Goal: Check status: Check status

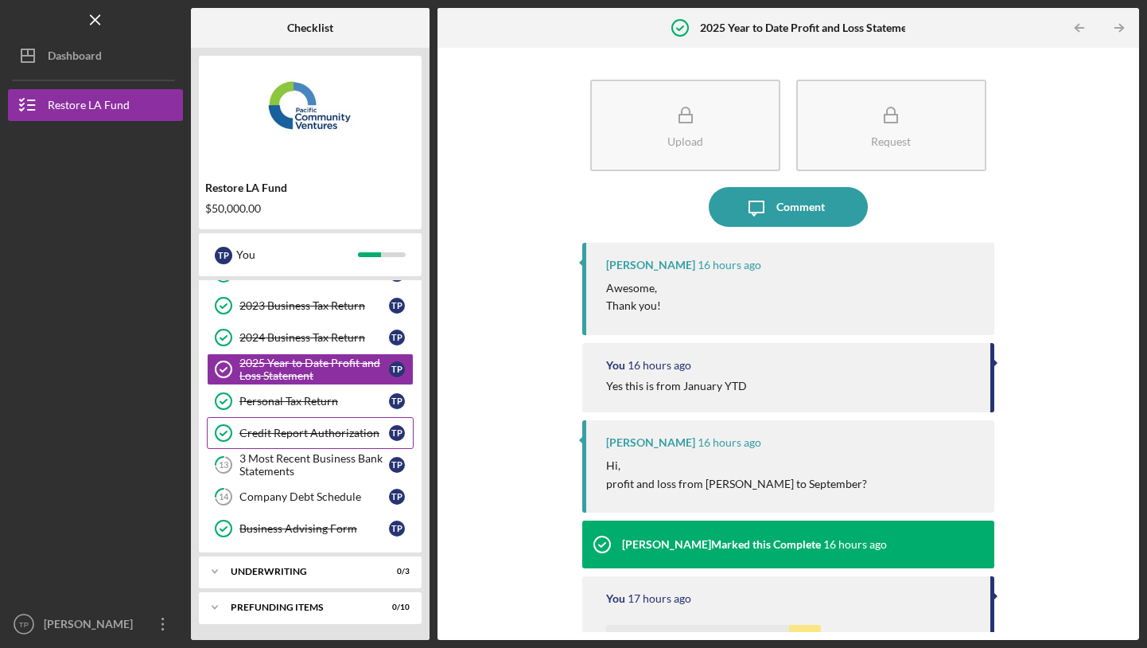
scroll to position [123, 0]
click at [312, 463] on div "3 Most Recent Business Bank Statements" at bounding box center [315, 464] width 150 height 25
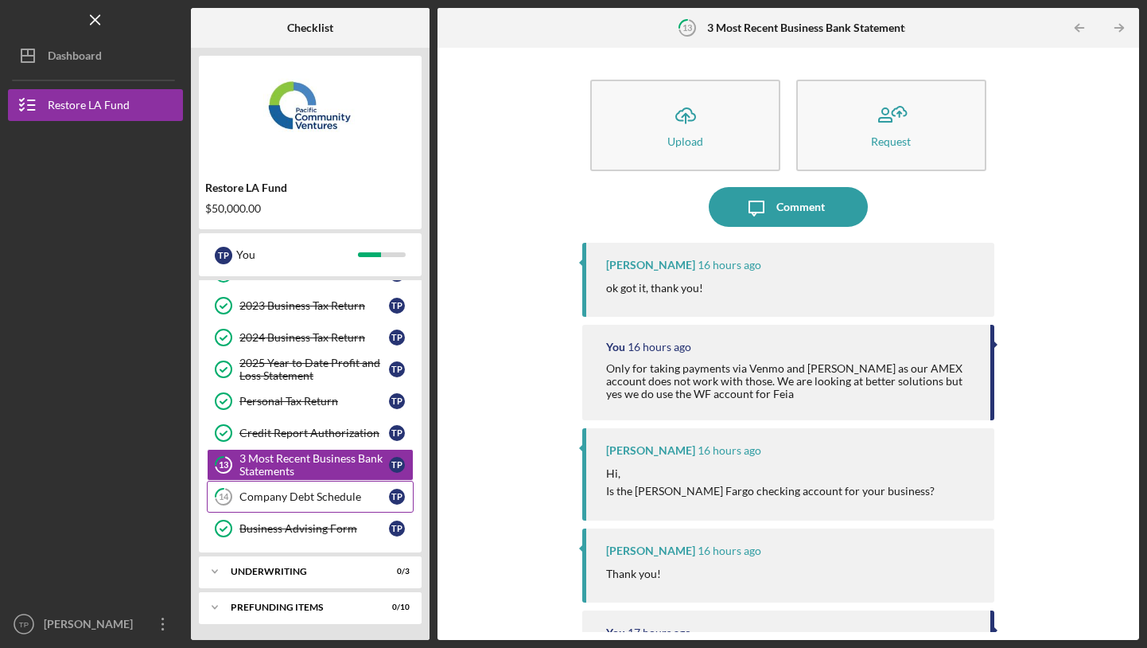
click at [329, 505] on link "14 Company Debt Schedule T P" at bounding box center [310, 497] width 207 height 32
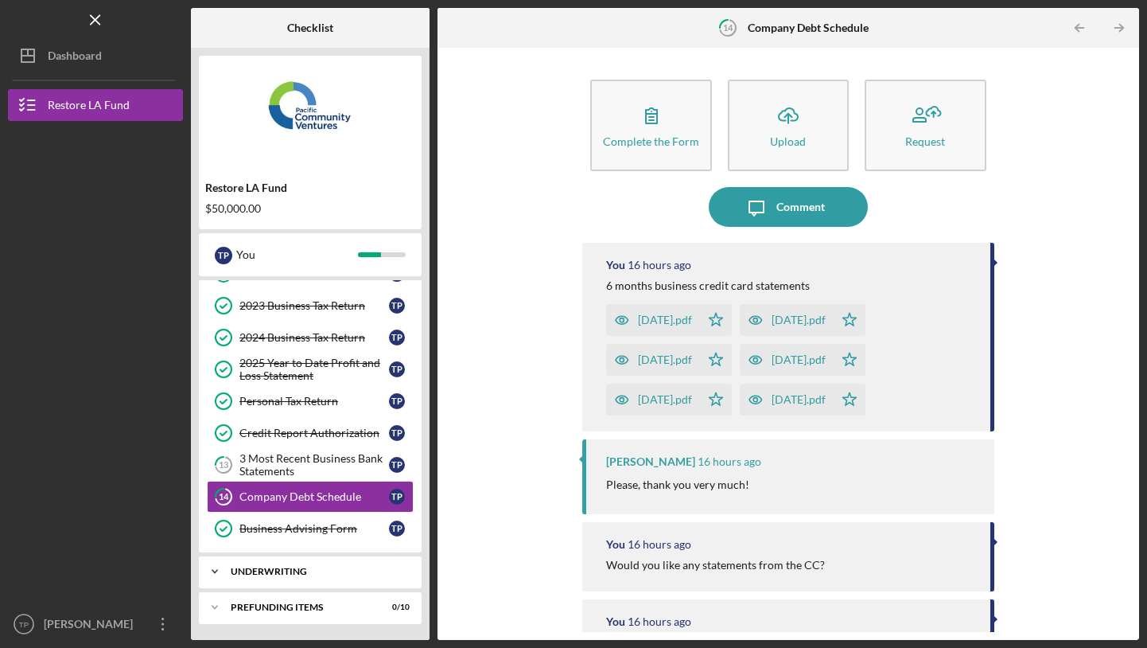
click at [290, 582] on div "Icon/Expander Underwriting 0 / 3" at bounding box center [310, 571] width 223 height 32
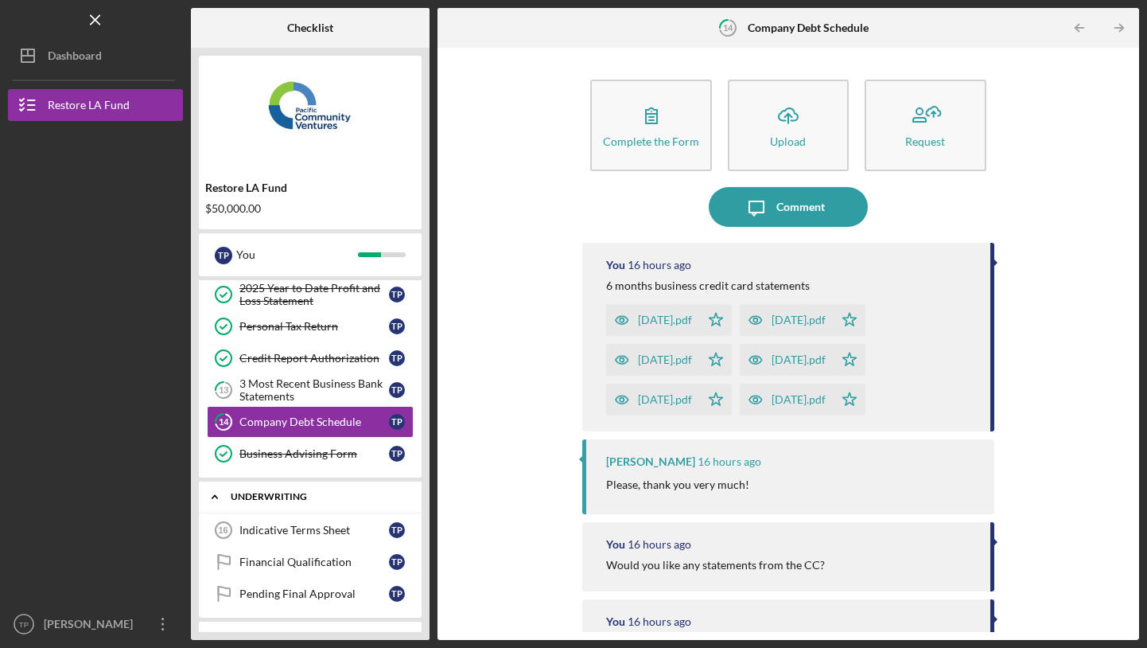
scroll to position [215, 0]
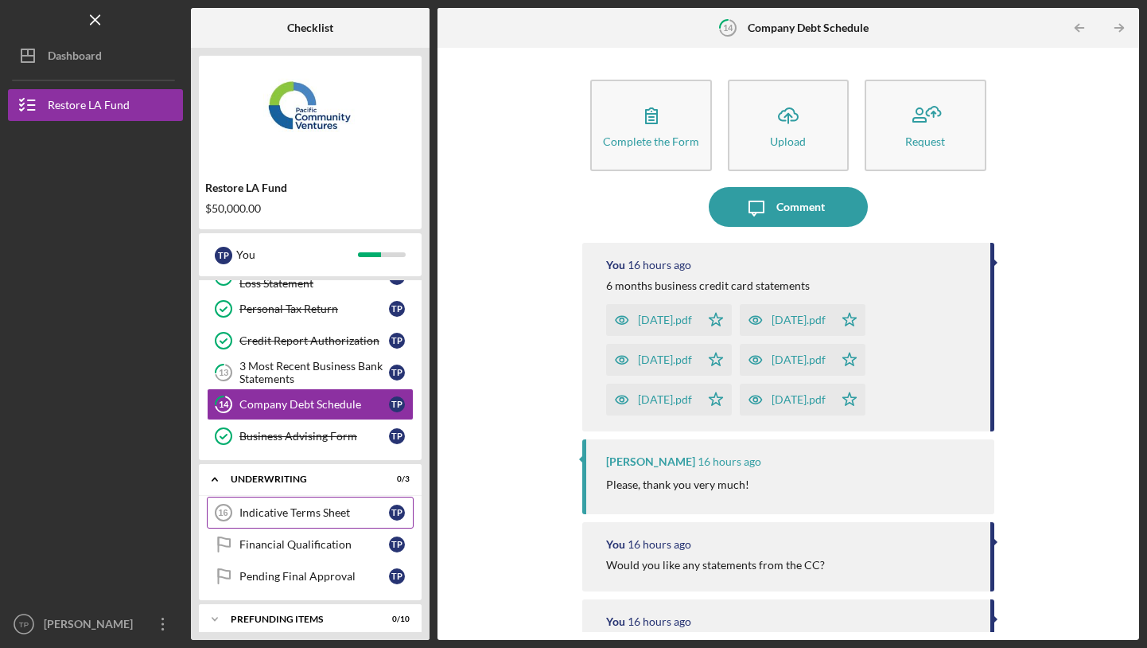
click at [325, 522] on link "Indicative Terms Sheet 16 Indicative Terms Sheet T P" at bounding box center [310, 513] width 207 height 32
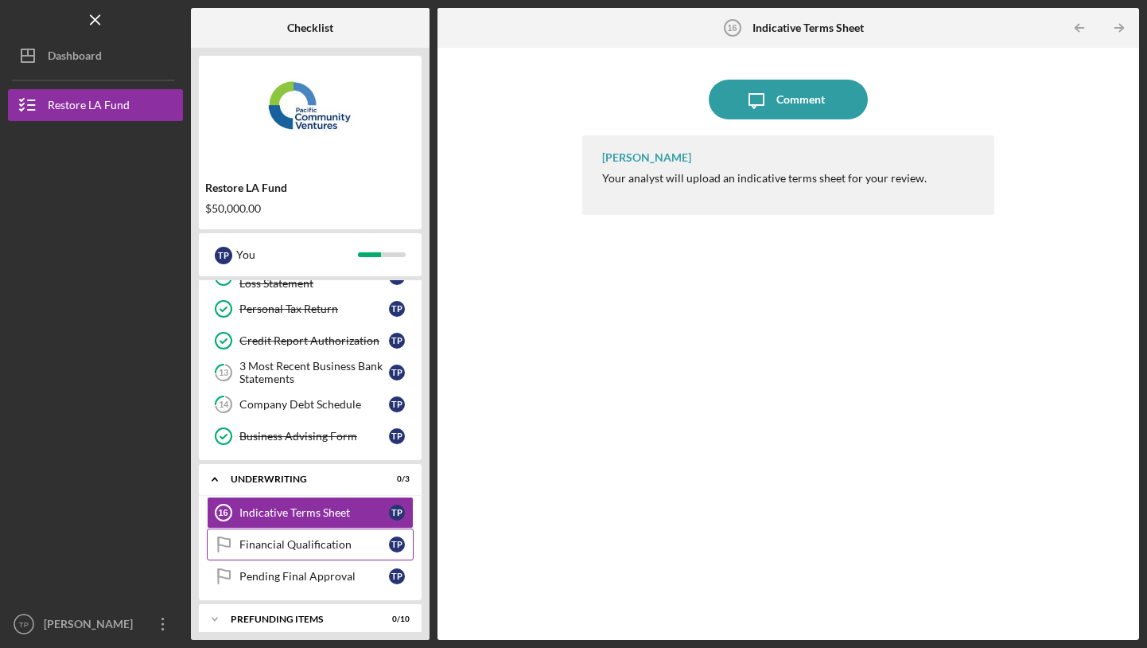
click at [320, 538] on div "Financial Qualification" at bounding box center [315, 544] width 150 height 13
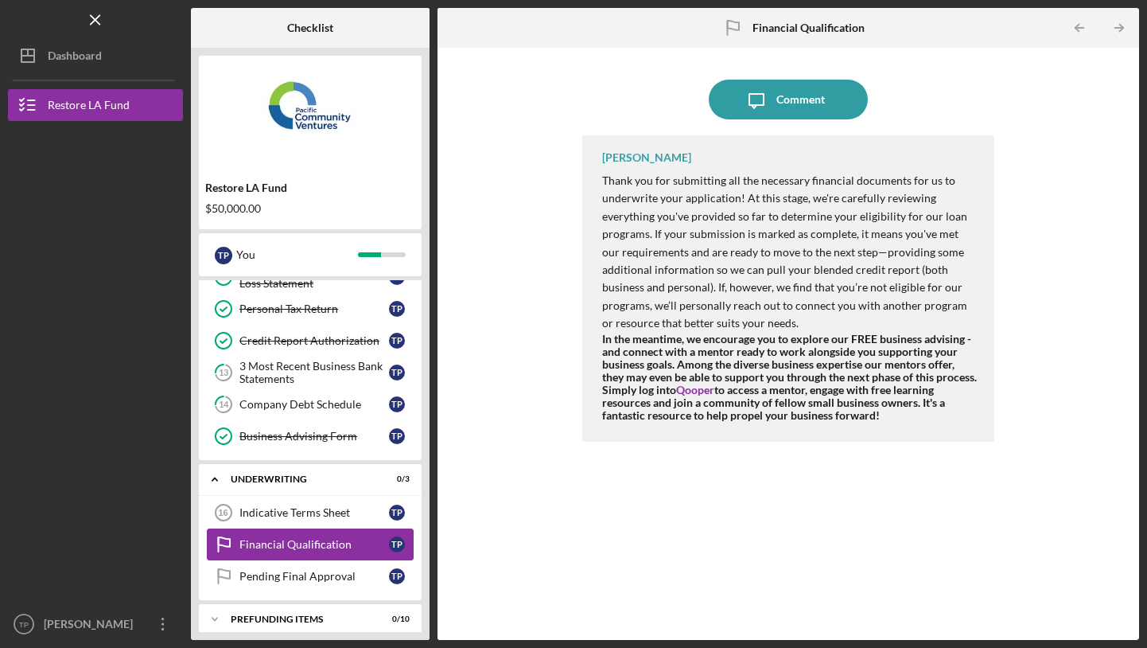
drag, startPoint x: 315, startPoint y: 563, endPoint x: 333, endPoint y: 539, distance: 30.1
click at [333, 539] on div "Indicative Terms Sheet 16 Indicative Terms Sheet T P Financial Qualification Fi…" at bounding box center [310, 548] width 223 height 103
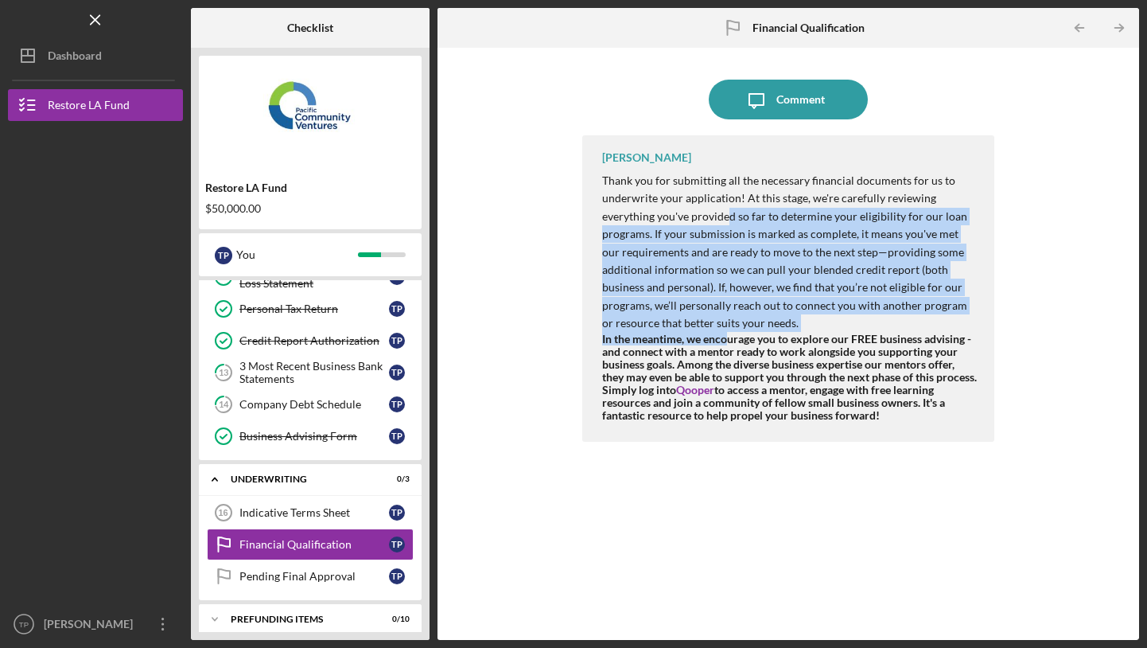
drag, startPoint x: 730, startPoint y: 291, endPoint x: 728, endPoint y: 209, distance: 82.0
click at [728, 209] on div "Thank you for submitting all the necessary financial documents for us to underw…" at bounding box center [790, 297] width 376 height 250
click at [728, 209] on p "Thank you for submitting all the necessary financial documents for us to underw…" at bounding box center [790, 252] width 376 height 161
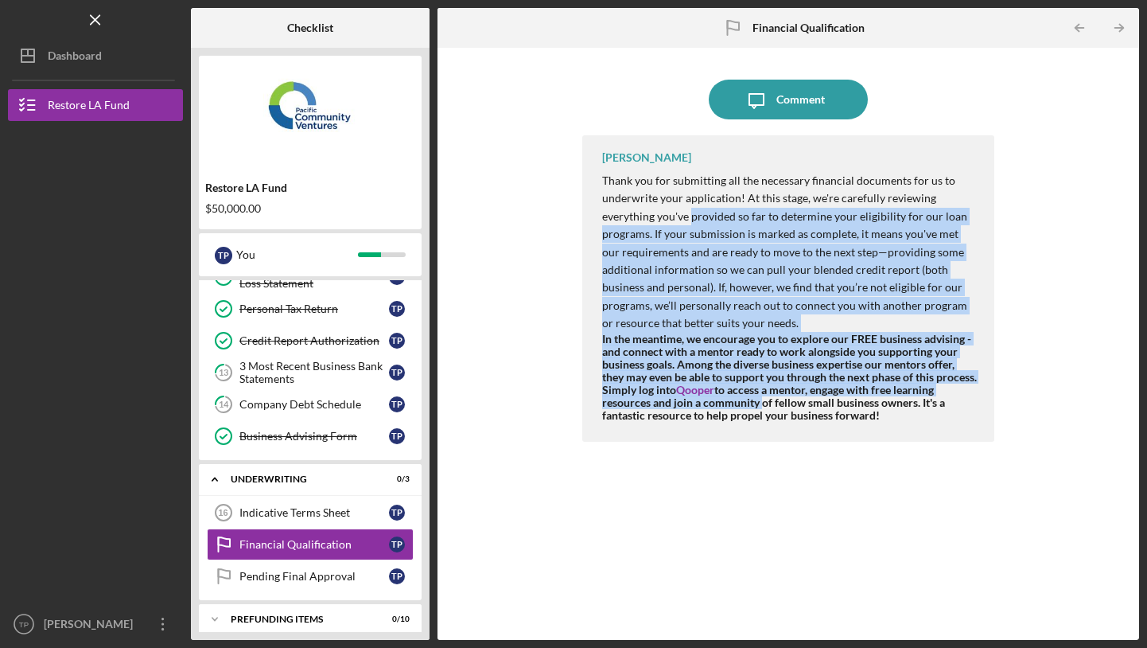
drag, startPoint x: 728, startPoint y: 209, endPoint x: 750, endPoint y: 401, distance: 193.0
click at [750, 401] on div "Thank you for submitting all the necessary financial documents for us to underw…" at bounding box center [790, 297] width 376 height 250
click at [750, 401] on strong "In the meantime, we encourage you to explore our FREE business advising - and c…" at bounding box center [789, 377] width 375 height 91
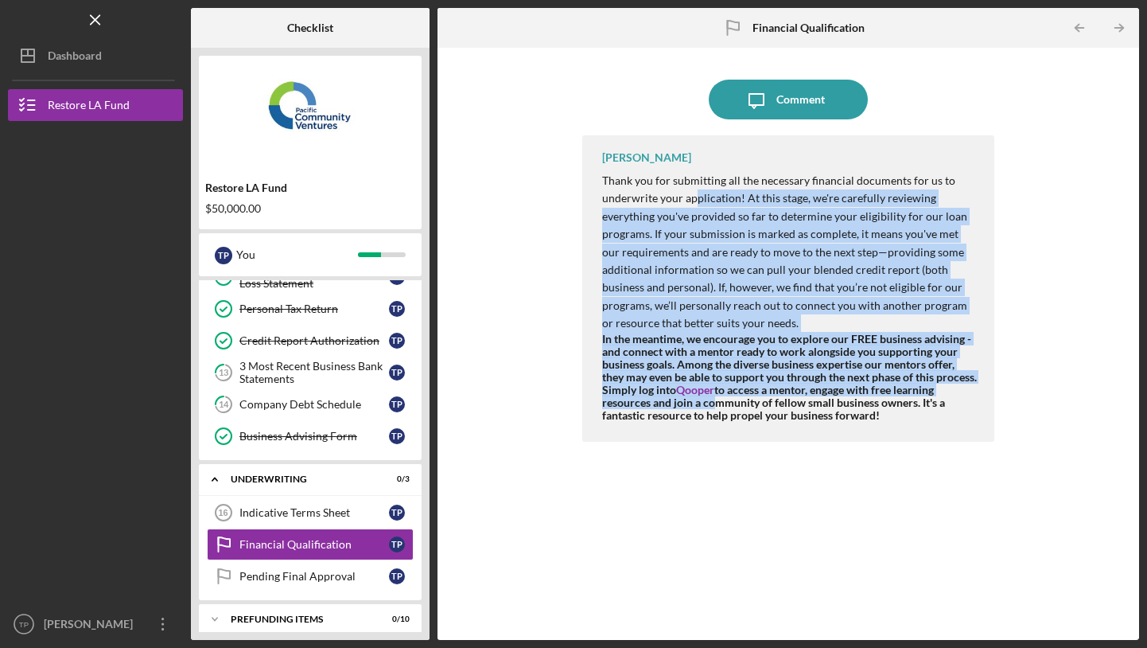
drag, startPoint x: 750, startPoint y: 401, endPoint x: 695, endPoint y: 194, distance: 213.8
click at [695, 194] on div "Thank you for submitting all the necessary financial documents for us to underw…" at bounding box center [790, 297] width 376 height 250
click at [695, 194] on p "Thank you for submitting all the necessary financial documents for us to underw…" at bounding box center [790, 252] width 376 height 161
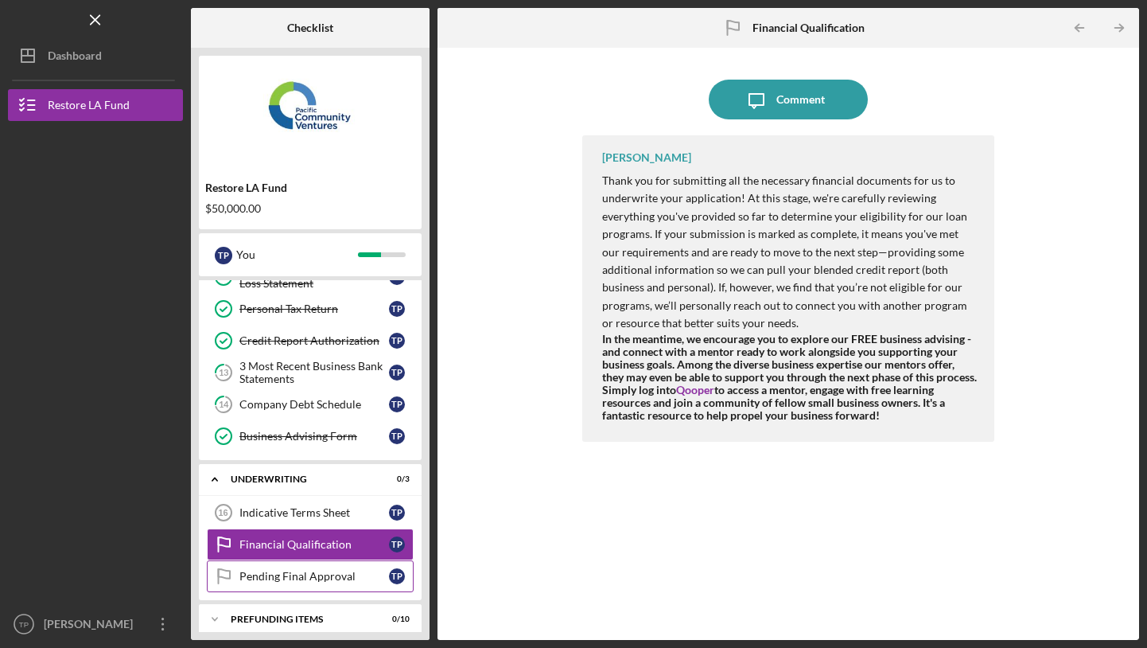
click at [345, 578] on div "Pending Final Approval" at bounding box center [315, 576] width 150 height 13
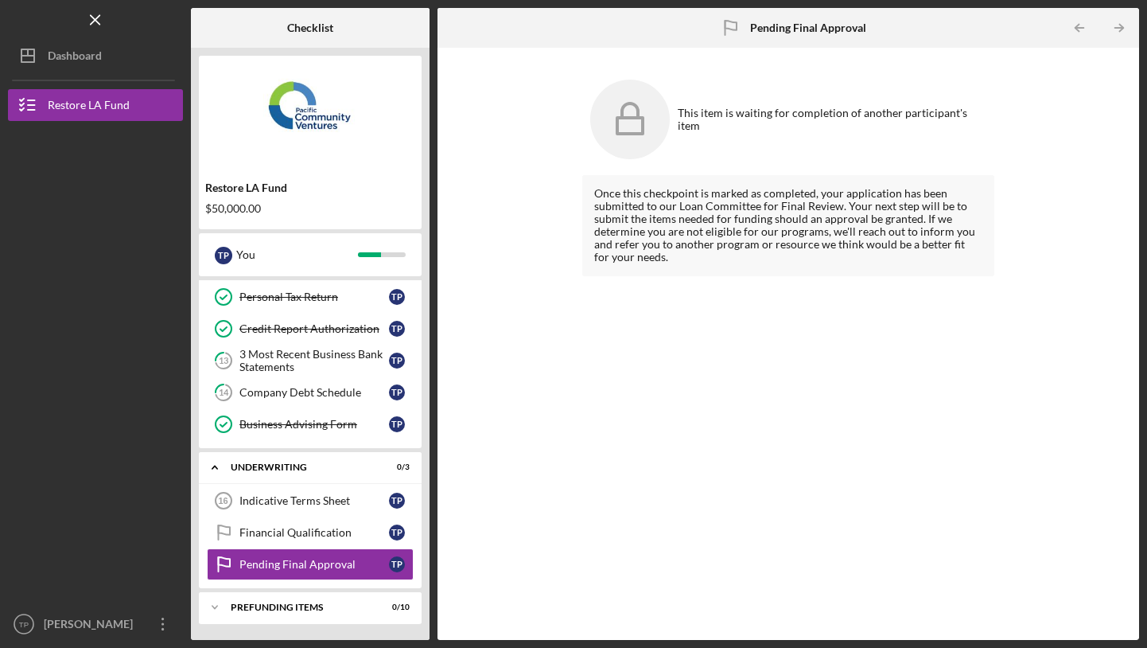
scroll to position [227, 0]
click at [294, 606] on div "Prefunding Items" at bounding box center [316, 607] width 171 height 10
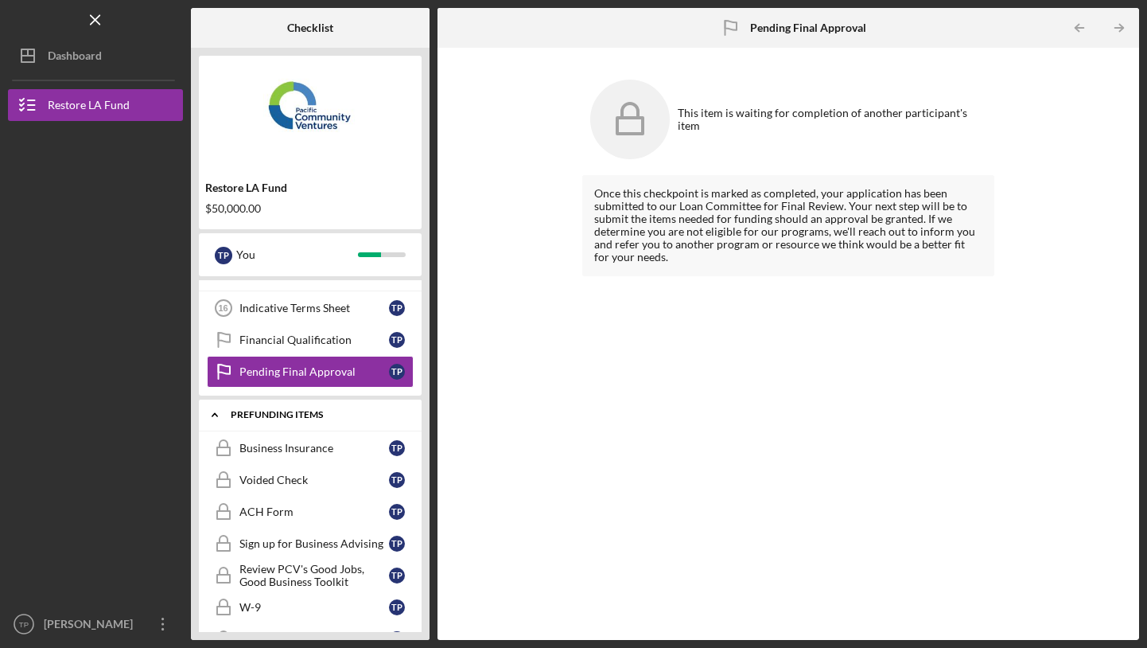
scroll to position [424, 0]
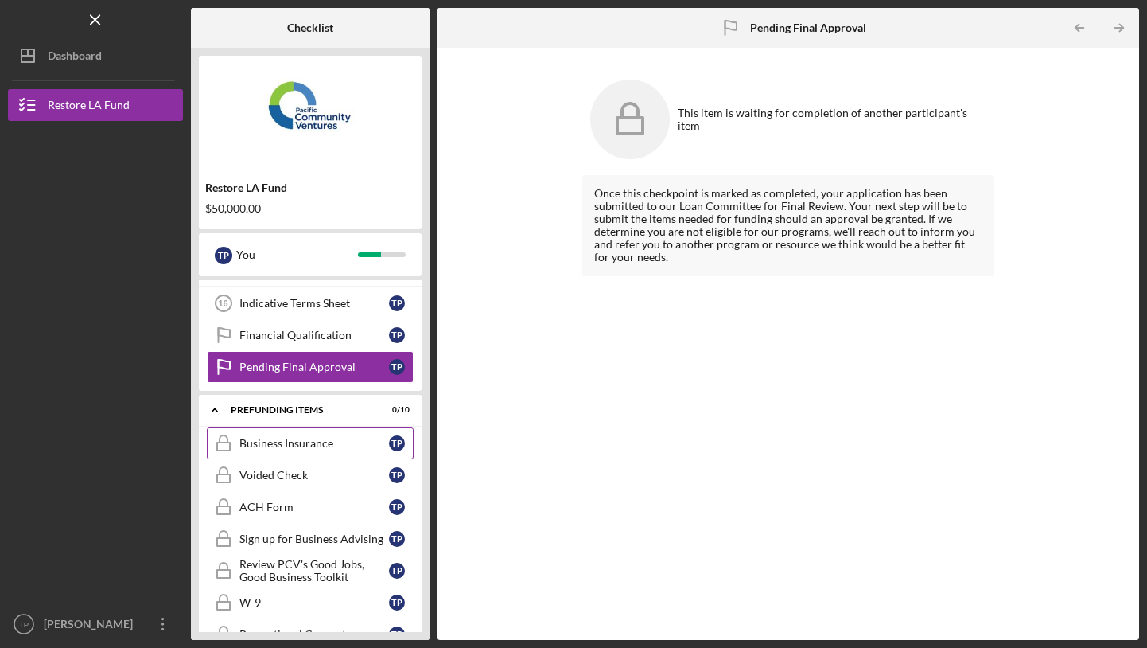
click at [334, 449] on div "Business Insurance" at bounding box center [315, 443] width 150 height 13
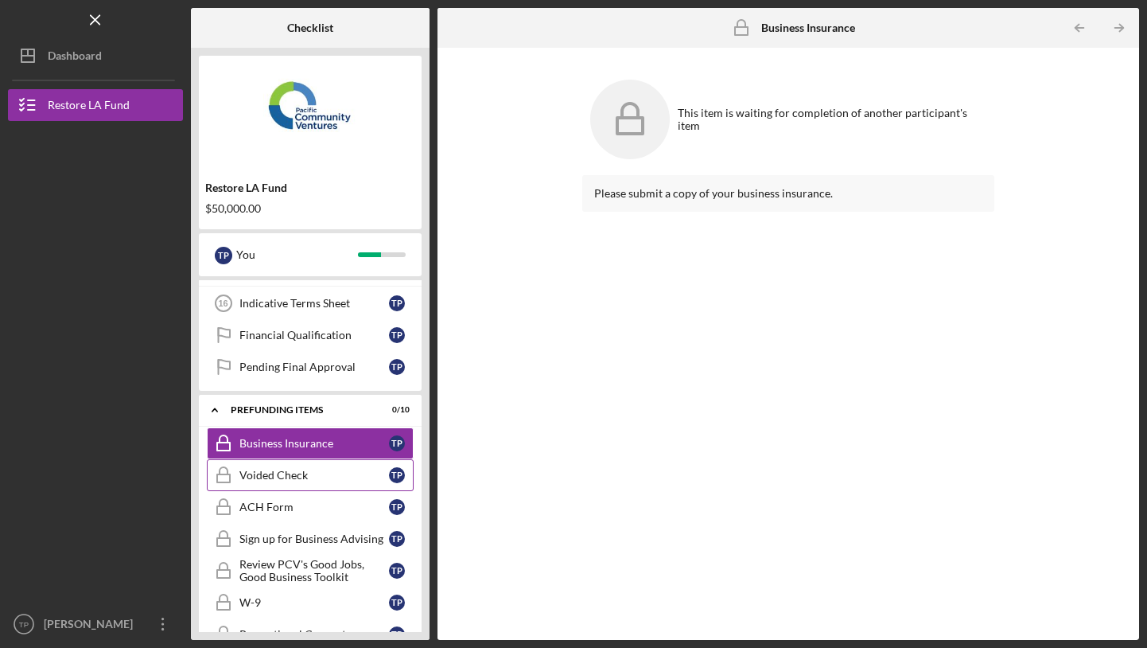
click at [318, 477] on div "Voided Check" at bounding box center [315, 475] width 150 height 13
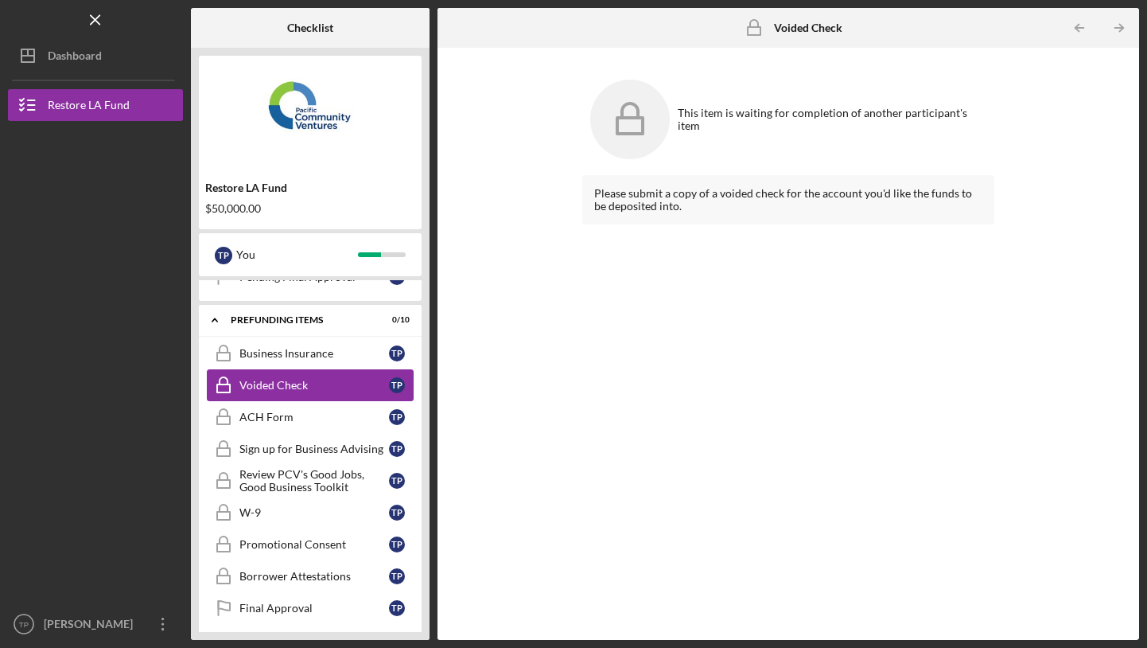
scroll to position [516, 0]
click at [325, 415] on div "ACH Form" at bounding box center [315, 415] width 150 height 13
